Goal: Register for event/course

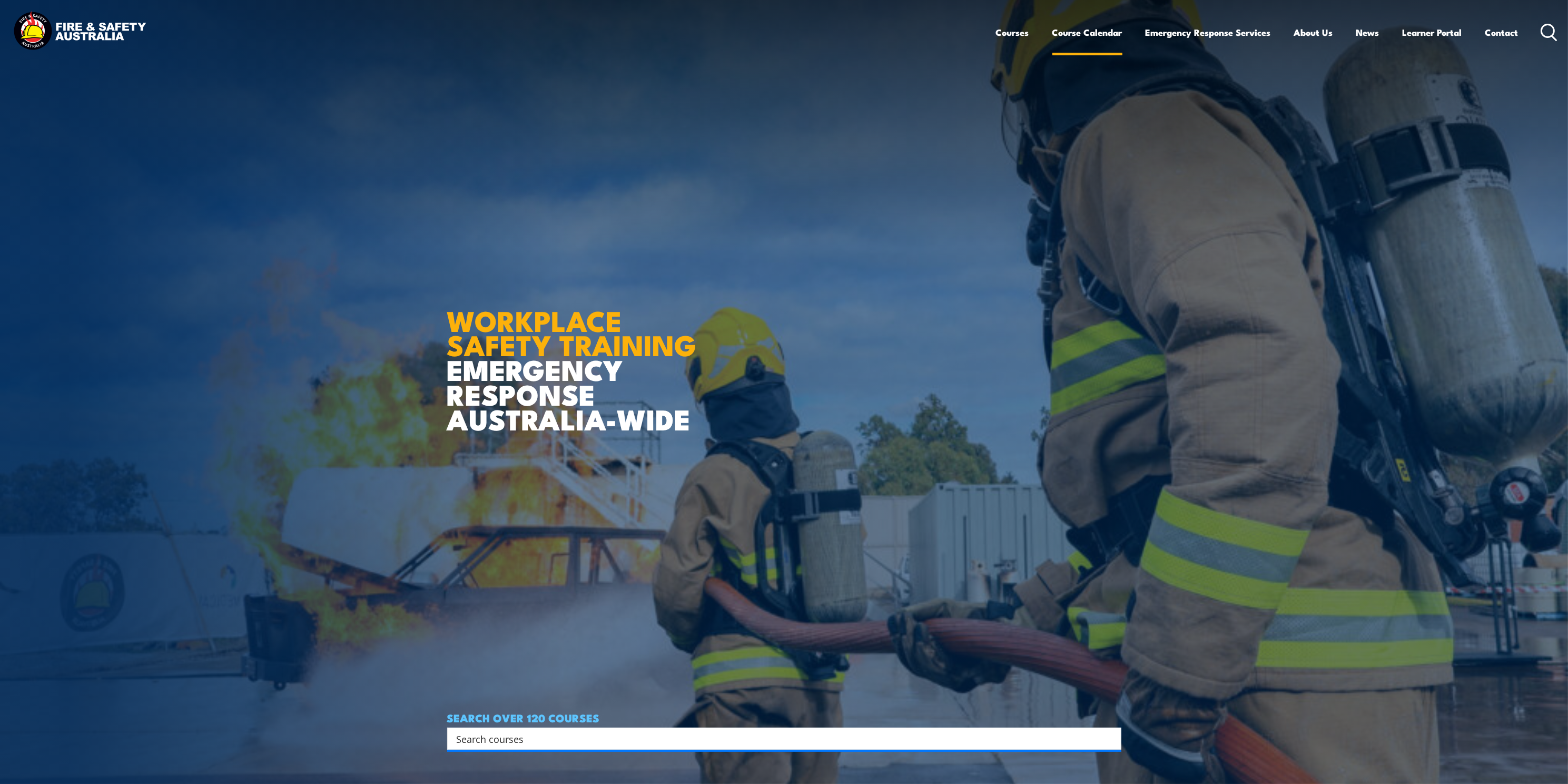
click at [1092, 27] on link "Course Calendar" at bounding box center [1087, 32] width 70 height 28
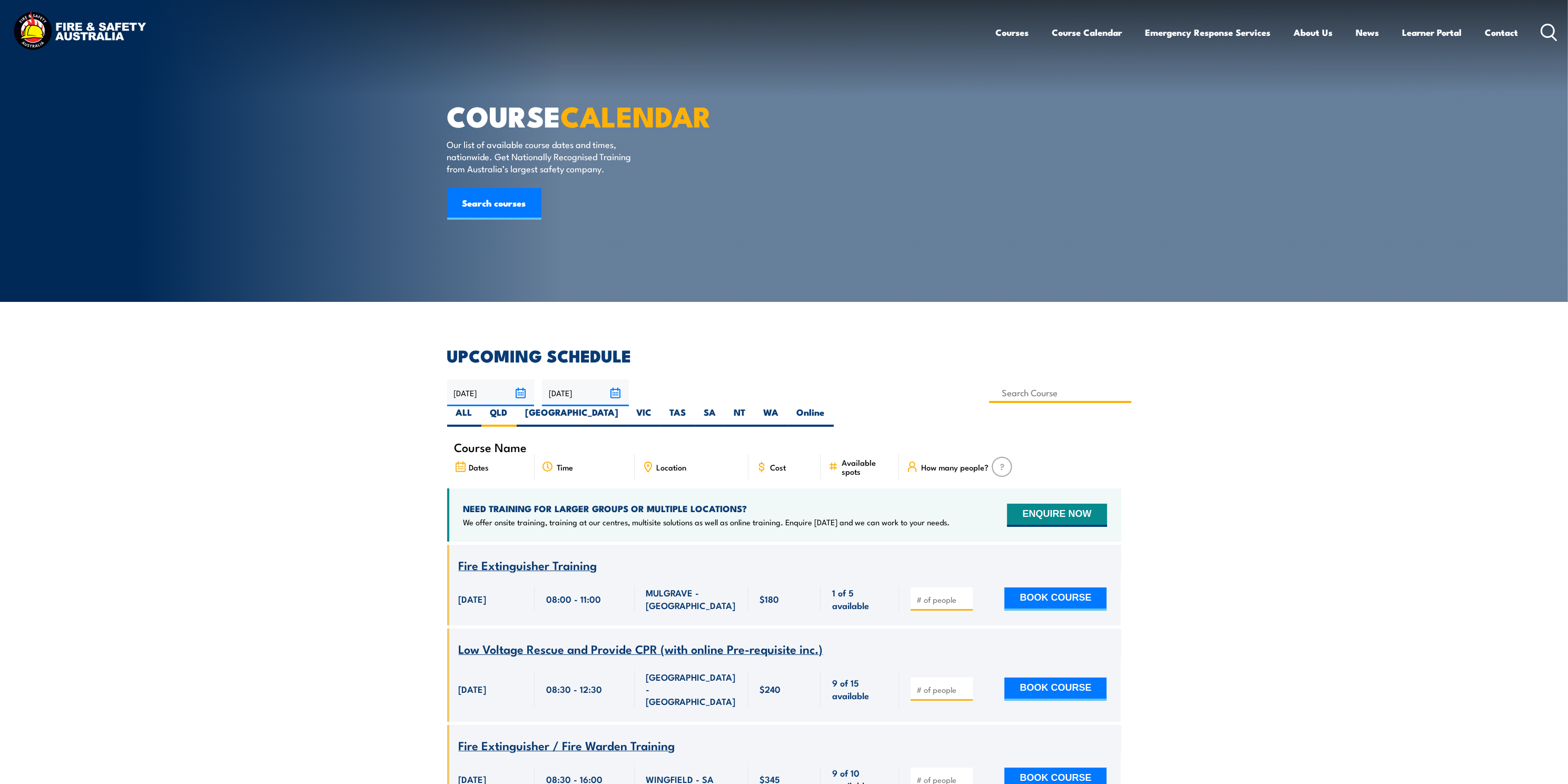
click at [989, 391] on input at bounding box center [1060, 392] width 143 height 21
click at [989, 390] on input at bounding box center [1060, 392] width 143 height 21
type input "Safely Access the Rail Corridor"
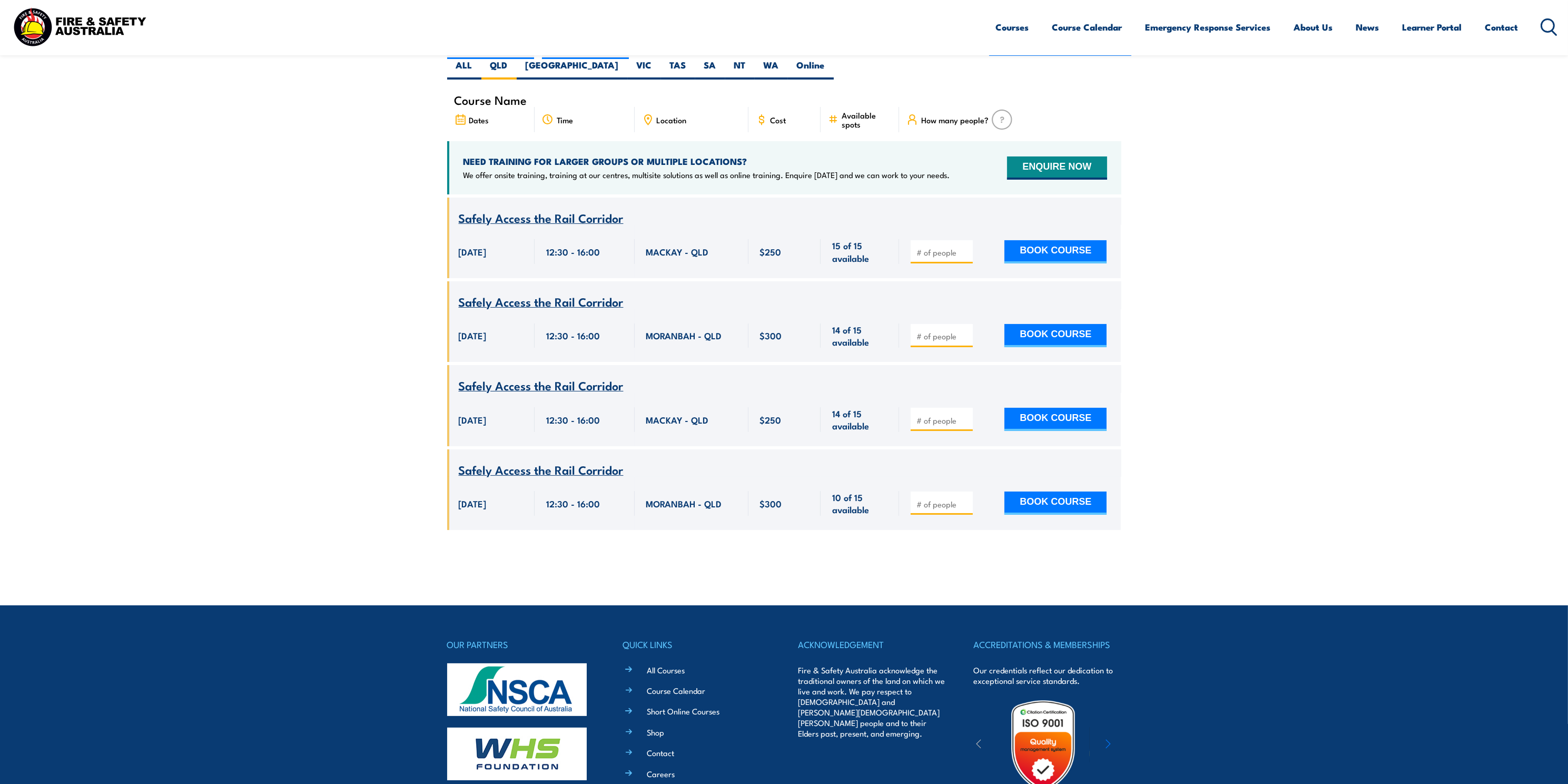
scroll to position [268, 0]
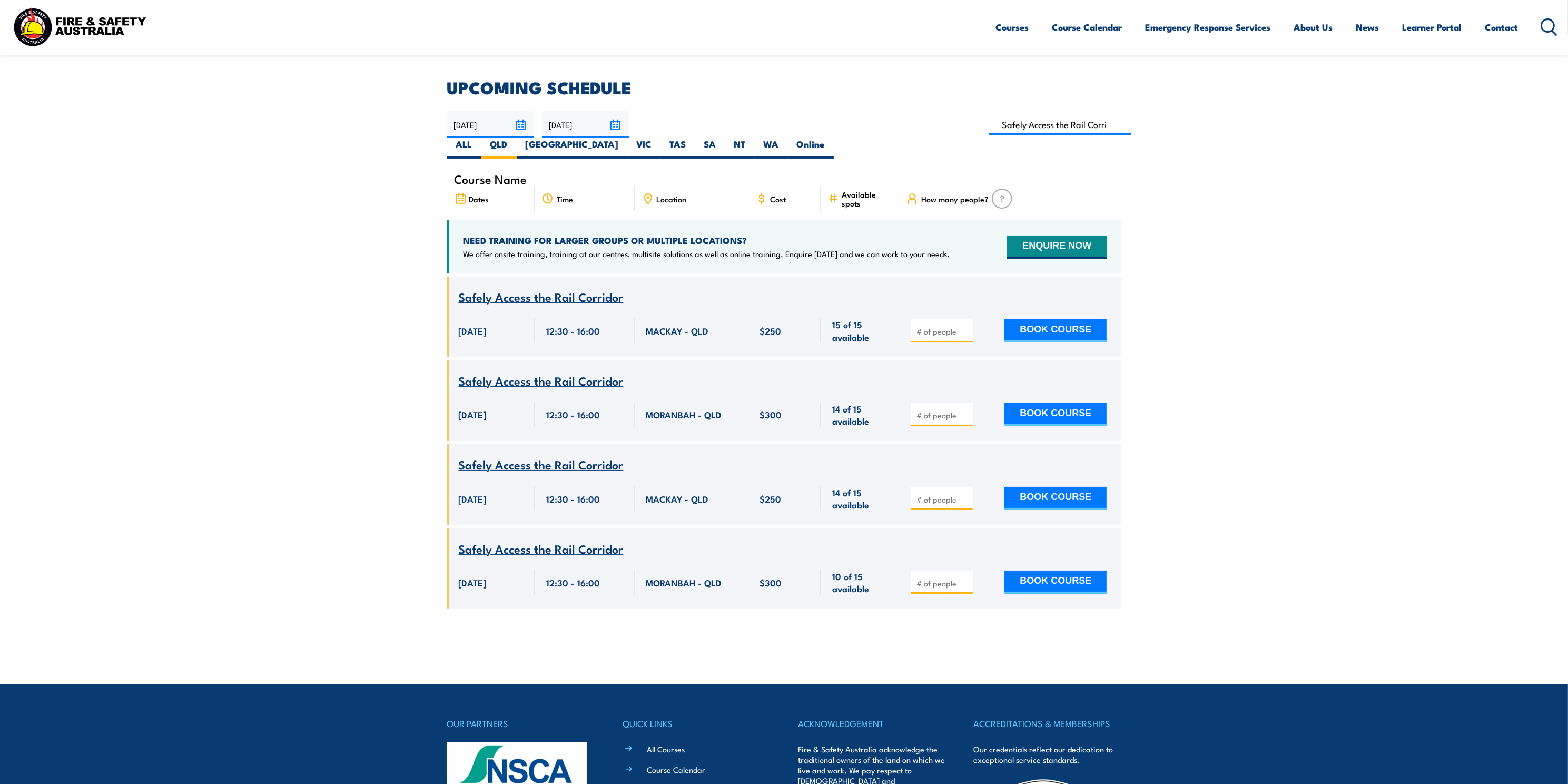
drag, startPoint x: 1439, startPoint y: 334, endPoint x: 1395, endPoint y: 371, distance: 57.5
click at [1439, 334] on section "UPCOMING SCHEDULE 11/08/2025 10/10/2025" at bounding box center [784, 351] width 1568 height 545
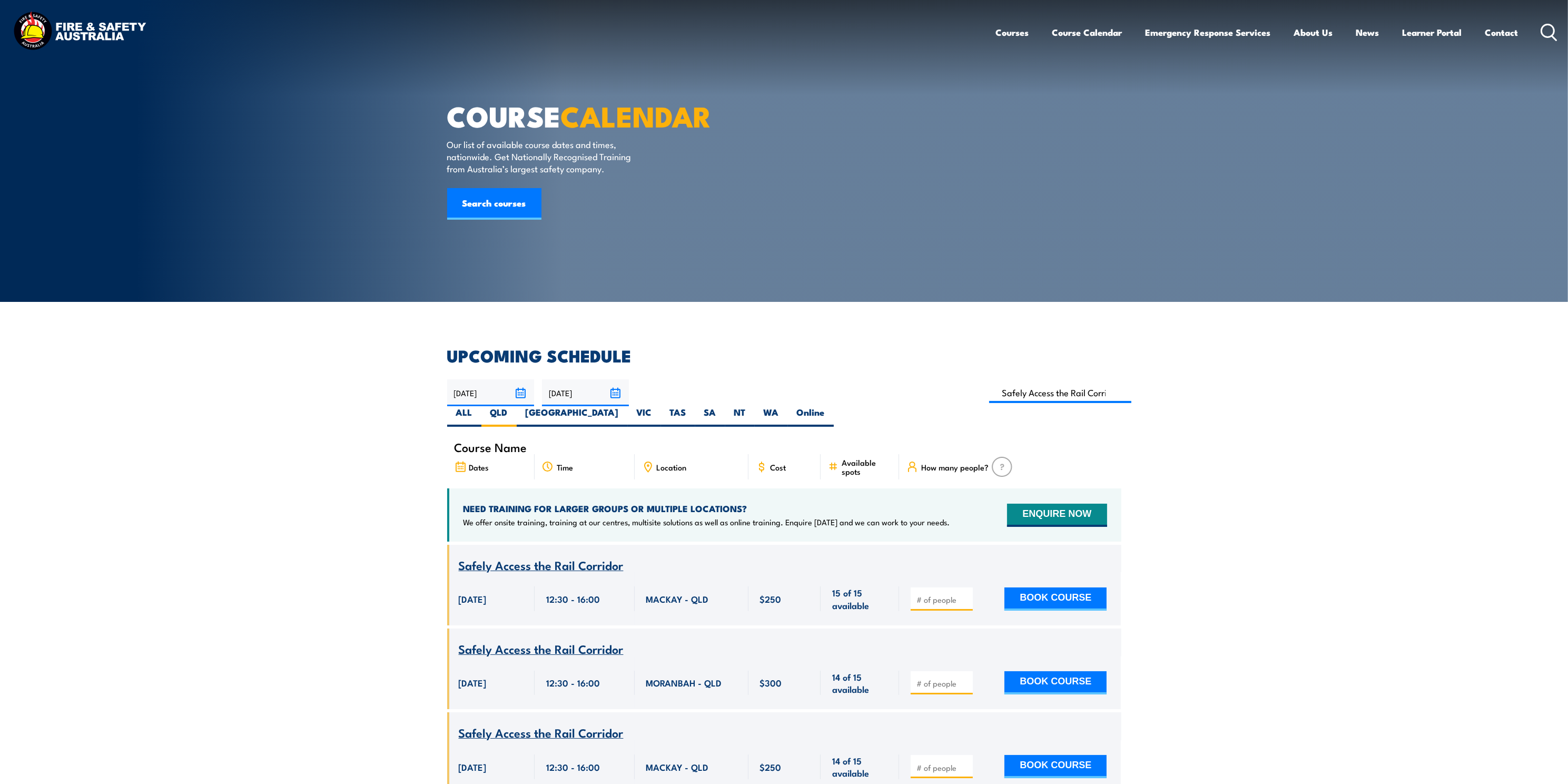
click at [621, 385] on input "10/10/2025" at bounding box center [585, 393] width 87 height 27
click at [694, 421] on icon at bounding box center [695, 418] width 4 height 7
select select "11"
click at [621, 527] on span "31" at bounding box center [622, 532] width 21 height 21
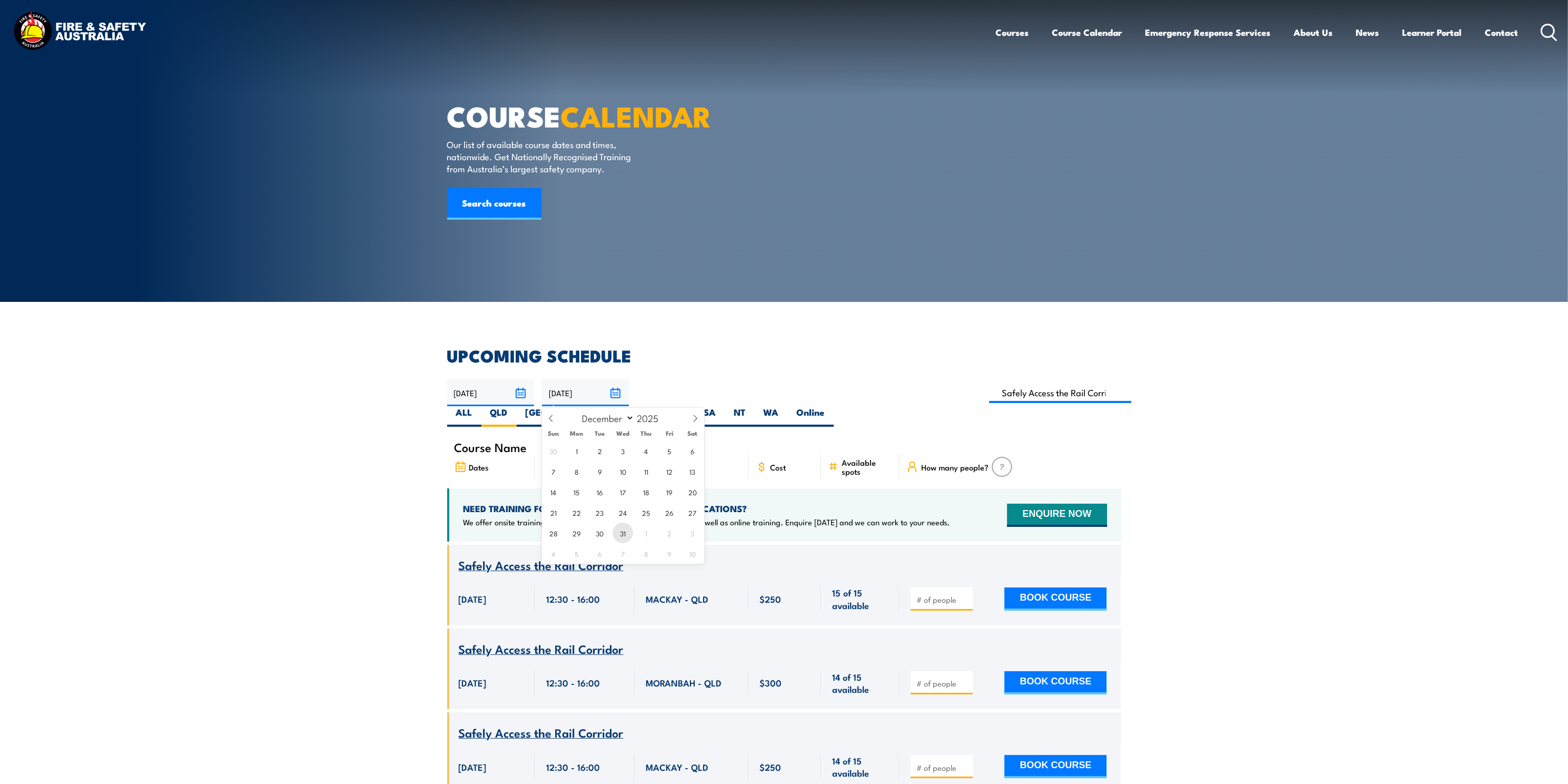
type input "[DATE]"
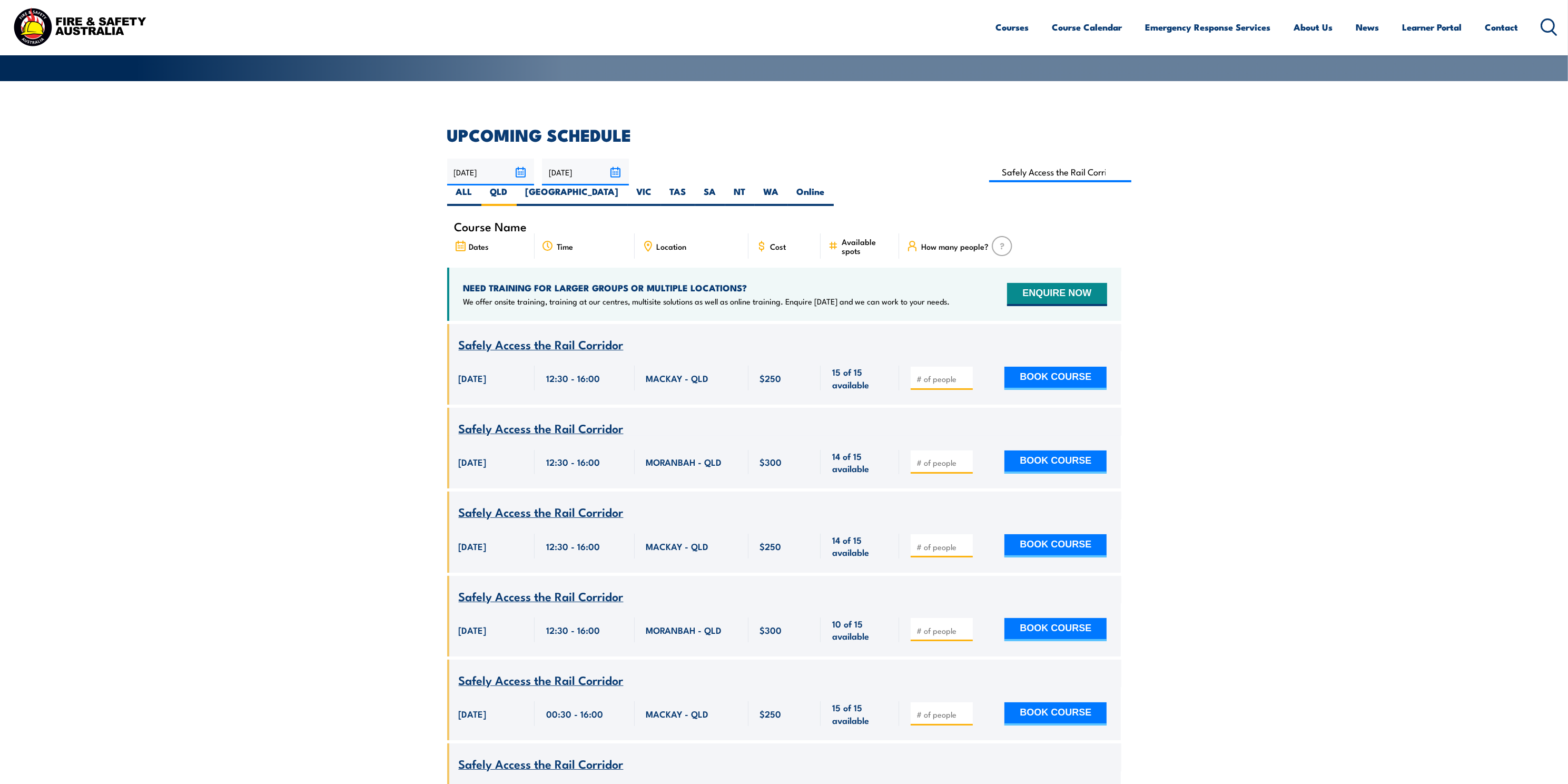
scroll to position [142, 0]
